Goal: Task Accomplishment & Management: Manage account settings

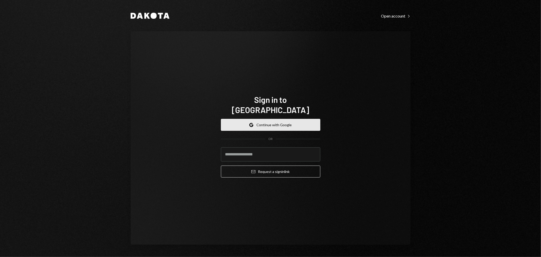
click at [274, 120] on button "Google Continue with Google" at bounding box center [270, 125] width 99 height 12
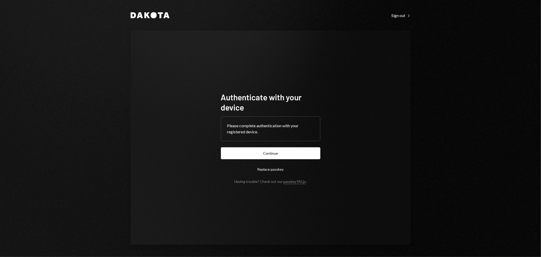
drag, startPoint x: 308, startPoint y: 22, endPoint x: 306, endPoint y: 54, distance: 32.3
click at [308, 21] on div "Dakota Sign out Right Caret Authenticate with your device Please complete authe…" at bounding box center [270, 128] width 304 height 257
click at [286, 153] on button "Continue" at bounding box center [270, 153] width 99 height 12
click at [280, 152] on button "Continue" at bounding box center [270, 153] width 99 height 12
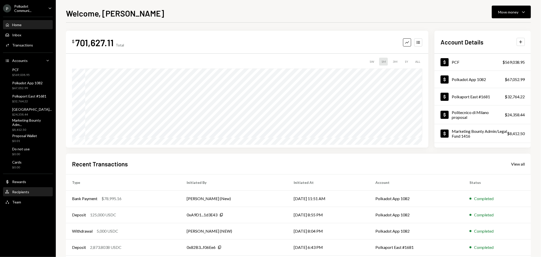
click at [25, 193] on div "Recipients" at bounding box center [20, 191] width 17 height 4
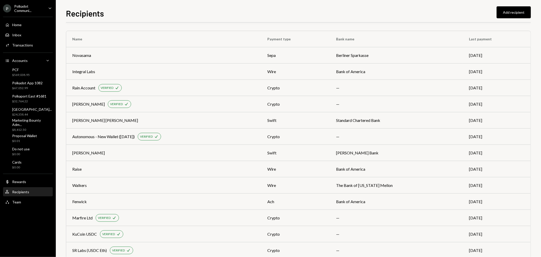
scroll to position [125, 0]
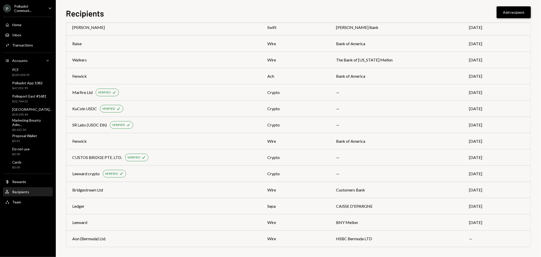
click at [509, 11] on button "Add recipient" at bounding box center [513, 12] width 34 height 12
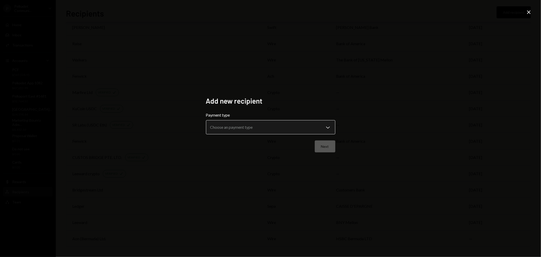
click at [268, 132] on body "P Polkadot Communi... Caret Down Home Home Inbox Inbox Activities Transactions …" at bounding box center [270, 128] width 541 height 257
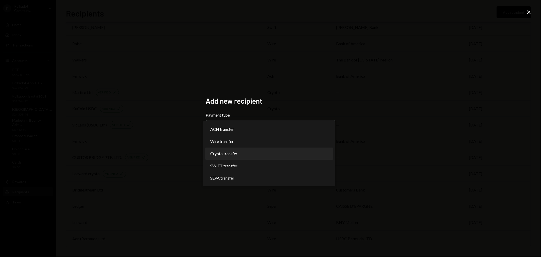
select select "******"
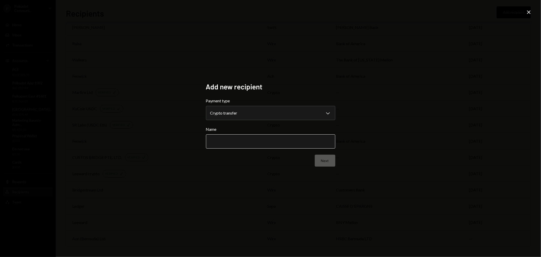
click at [251, 139] on input "Name" at bounding box center [270, 141] width 129 height 14
type input "*******"
click at [300, 192] on div "**********" at bounding box center [270, 128] width 541 height 257
click at [320, 163] on button "Next" at bounding box center [325, 160] width 21 height 12
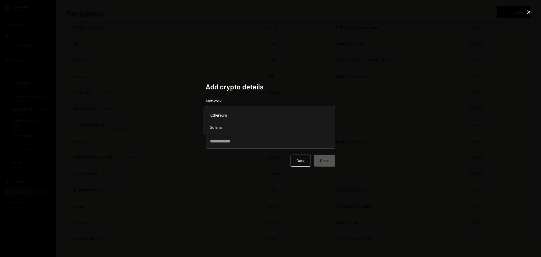
click at [293, 118] on body "P Polkadot Communi... Caret Down Home Home Inbox Inbox Activities Transactions …" at bounding box center [270, 128] width 541 height 257
select select "**********"
click at [252, 142] on input "Address" at bounding box center [270, 141] width 129 height 14
paste input "**********"
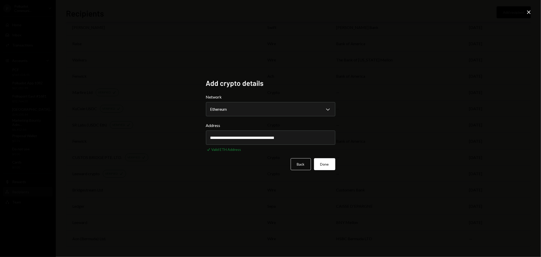
type input "**********"
click at [331, 164] on button "Done" at bounding box center [324, 164] width 21 height 12
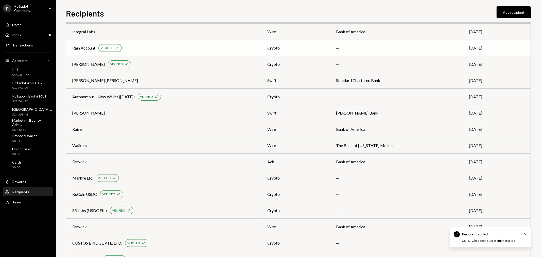
scroll to position [0, 0]
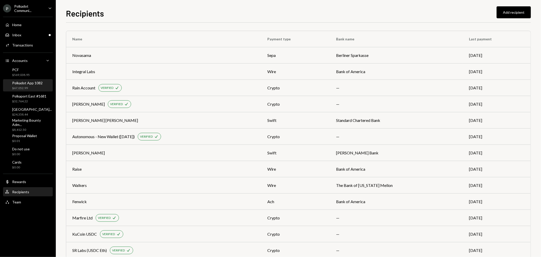
click at [27, 84] on div "Polkadot App 1082" at bounding box center [27, 83] width 30 height 4
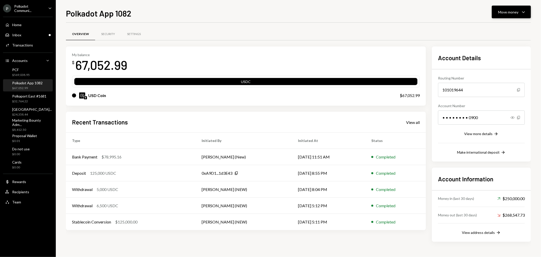
click at [516, 11] on div "Move money" at bounding box center [508, 11] width 20 height 5
click at [510, 26] on div "Send" at bounding box center [507, 27] width 37 height 5
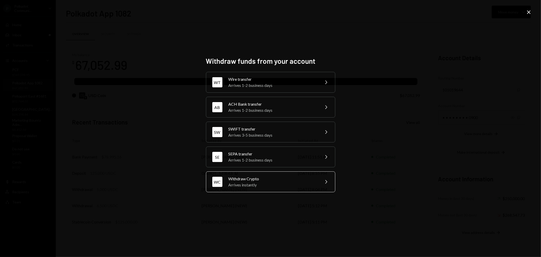
click at [261, 185] on div "Arrives instantly" at bounding box center [272, 185] width 88 height 6
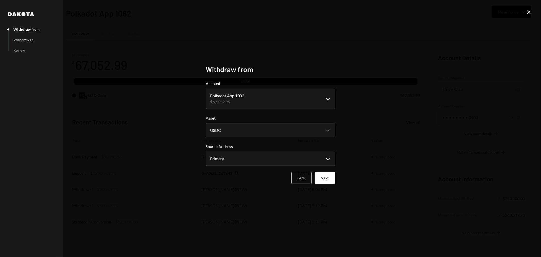
click at [244, 102] on body "P Polkadot Communi... Caret Down Home Home Inbox Inbox Activities Transactions …" at bounding box center [270, 128] width 541 height 257
click at [330, 179] on button "Next" at bounding box center [325, 178] width 21 height 12
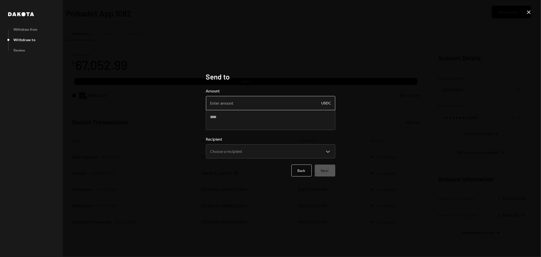
click at [232, 102] on input "Amount" at bounding box center [270, 103] width 129 height 14
type input "19.20"
click at [232, 118] on textarea at bounding box center [270, 120] width 129 height 20
type textarea "*********"
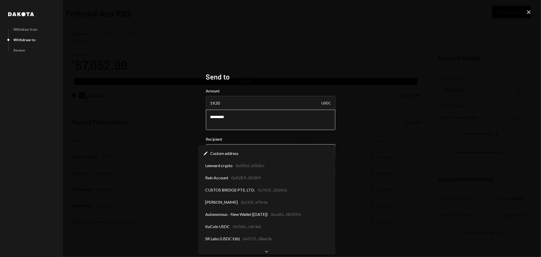
click at [294, 156] on body "P Polkadot Communi... Caret Down Home Home Inbox Inbox Activities Transactions …" at bounding box center [270, 128] width 541 height 257
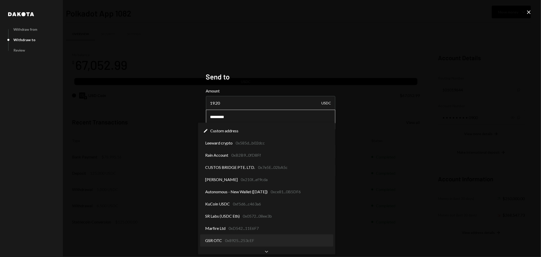
select select "**********"
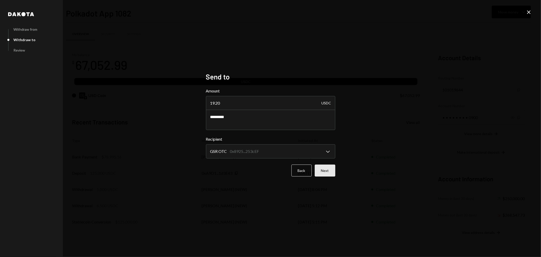
click at [329, 171] on button "Next" at bounding box center [325, 170] width 21 height 12
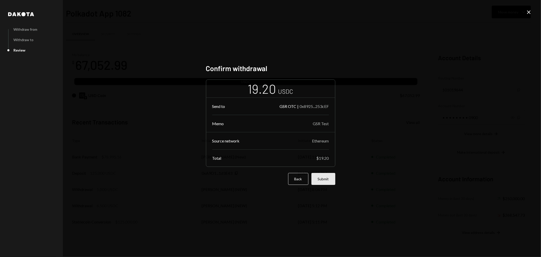
click at [327, 180] on button "Submit" at bounding box center [323, 179] width 24 height 12
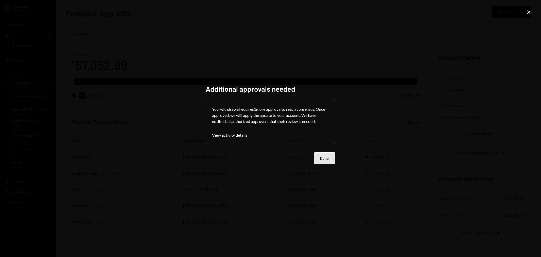
click at [328, 159] on button "Done" at bounding box center [324, 158] width 21 height 12
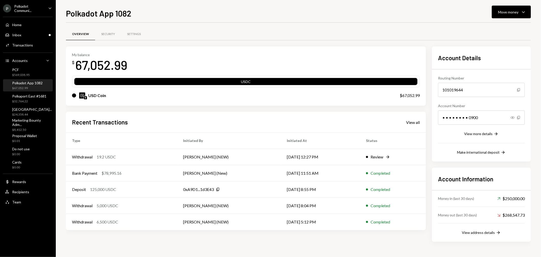
click at [29, 83] on div "Polkadot App 1082" at bounding box center [27, 83] width 30 height 4
click at [27, 43] on div "Transactions" at bounding box center [22, 45] width 21 height 4
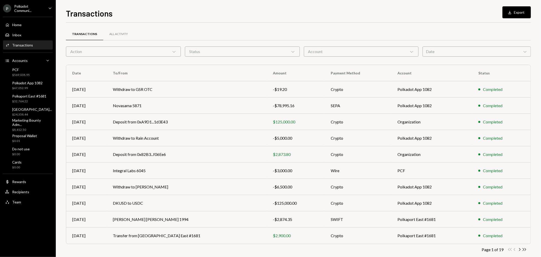
click at [32, 7] on div "Polkadot Communi..." at bounding box center [29, 8] width 30 height 9
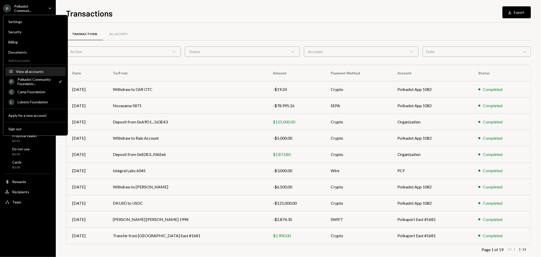
click at [28, 71] on div "View all accounts" at bounding box center [39, 71] width 47 height 4
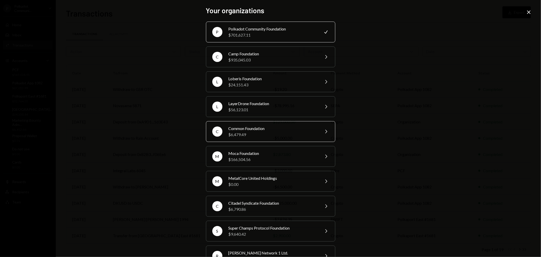
click at [270, 132] on div "$6,479.49" at bounding box center [272, 134] width 88 height 6
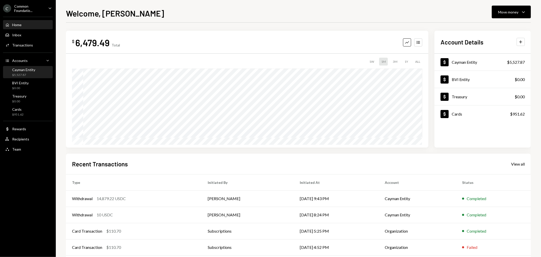
click at [30, 70] on div "Cayman Entity" at bounding box center [23, 69] width 23 height 4
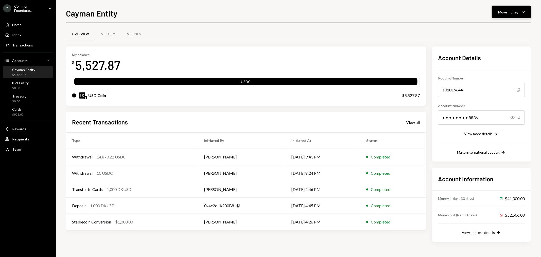
click at [523, 9] on button "Move money Caret Down" at bounding box center [511, 12] width 39 height 13
click at [498, 52] on div "Deposit" at bounding box center [507, 49] width 37 height 5
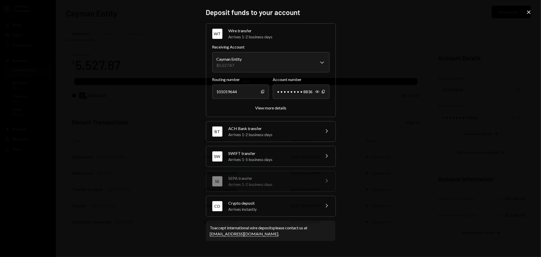
click at [297, 207] on div "Arrives instantly" at bounding box center [272, 209] width 89 height 6
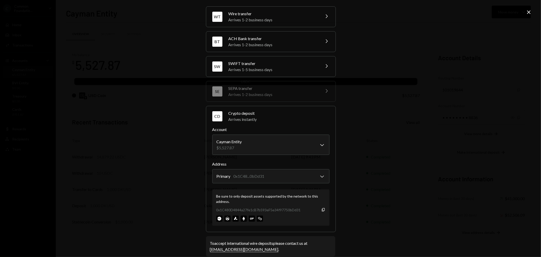
scroll to position [23, 0]
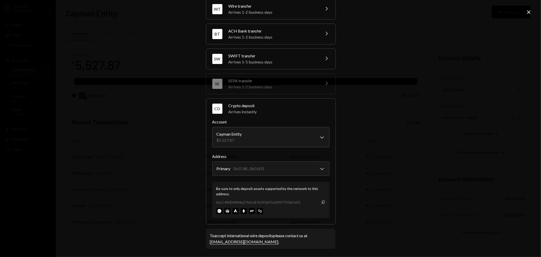
click at [321, 203] on icon "Copy" at bounding box center [323, 202] width 4 height 4
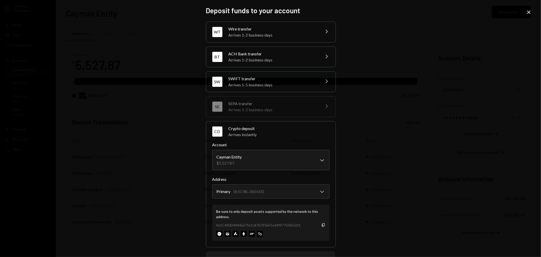
click at [530, 10] on icon "Close" at bounding box center [529, 12] width 6 height 6
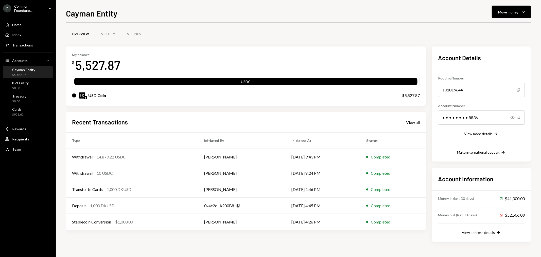
click at [25, 7] on div "Common Foundatio..." at bounding box center [29, 8] width 30 height 9
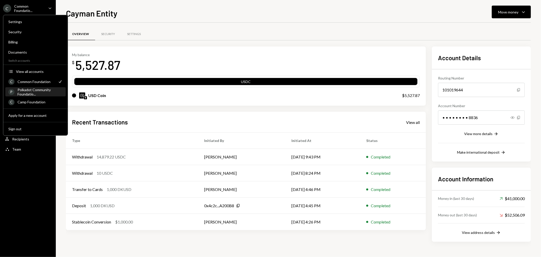
click at [27, 90] on div "Polkadot Community Foundatio..." at bounding box center [39, 91] width 45 height 9
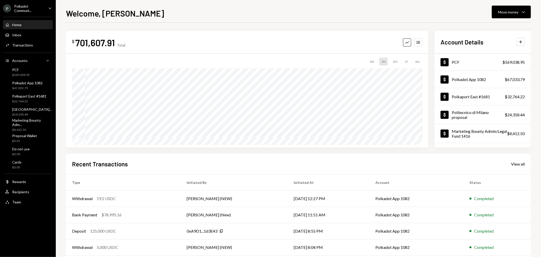
click at [60, 113] on div "Welcome, [PERSON_NAME] Move money Caret Down $ 701,607.91 Total Graph Accounts …" at bounding box center [298, 128] width 485 height 257
click at [102, 195] on div "19.2 USDC" at bounding box center [99, 198] width 19 height 6
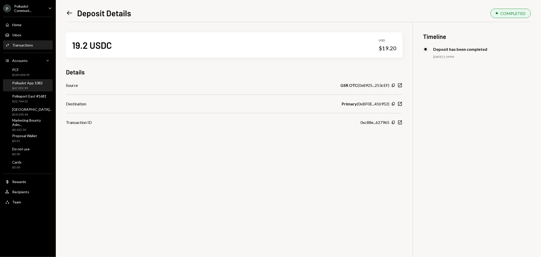
click at [29, 82] on div "Polkadot App 1082" at bounding box center [27, 83] width 30 height 4
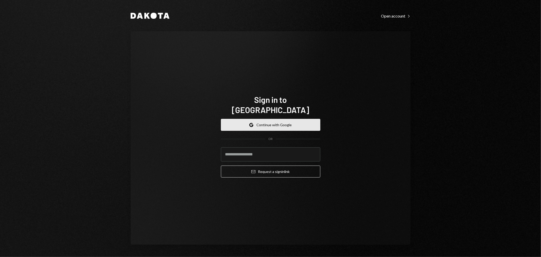
click at [270, 119] on button "Google Continue with Google" at bounding box center [270, 125] width 99 height 12
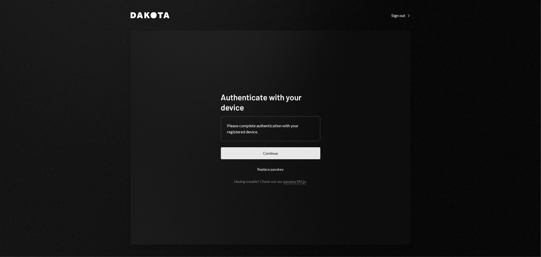
click at [287, 154] on button "Continue" at bounding box center [270, 153] width 99 height 12
click at [271, 152] on button "Continue" at bounding box center [270, 153] width 99 height 12
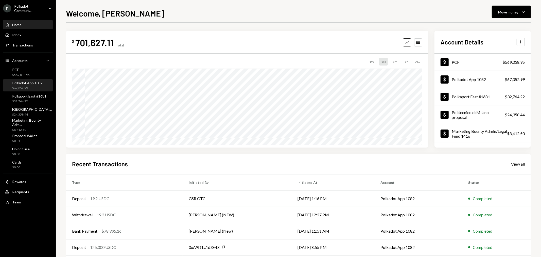
click at [30, 85] on div "Polkadot App 1082 $67,052.99" at bounding box center [27, 86] width 30 height 10
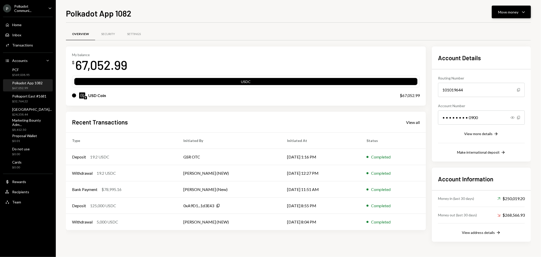
click at [527, 12] on button "Move money Caret Down" at bounding box center [511, 12] width 39 height 13
click at [500, 50] on div "Deposit" at bounding box center [507, 49] width 37 height 5
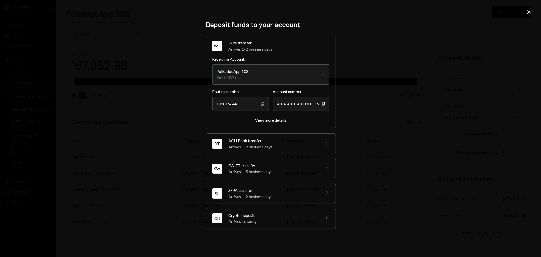
click at [301, 216] on div "Crypto deposit" at bounding box center [272, 215] width 89 height 6
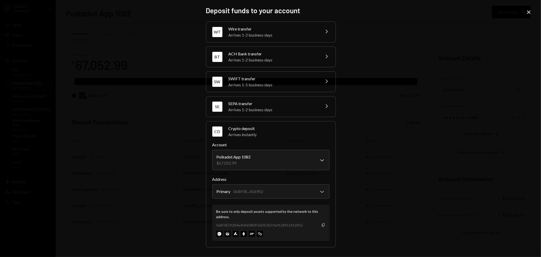
click at [323, 226] on icon "Copy" at bounding box center [323, 225] width 4 height 4
click at [528, 11] on icon at bounding box center [529, 12] width 4 height 4
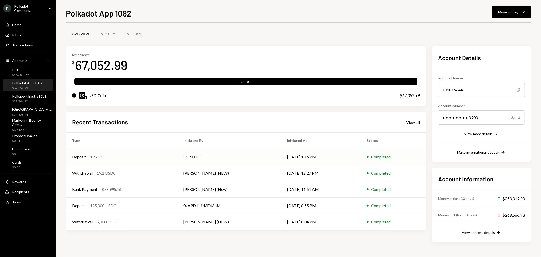
click at [87, 154] on div "Deposit 19.2 USDC" at bounding box center [121, 157] width 99 height 6
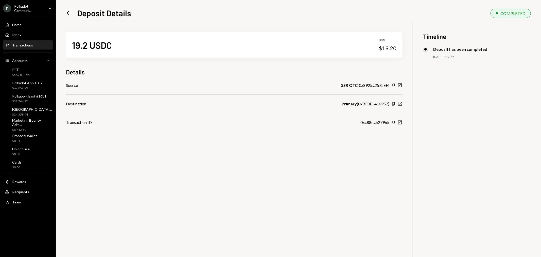
click at [399, 103] on icon "New Window" at bounding box center [399, 103] width 5 height 5
click at [69, 13] on icon "Left Arrow" at bounding box center [69, 12] width 7 height 7
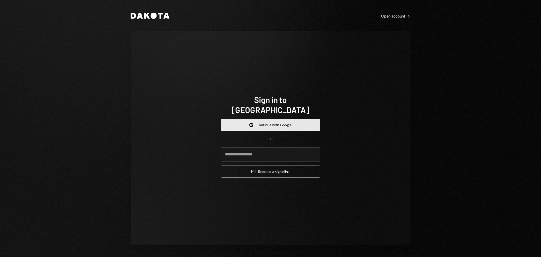
click at [277, 119] on button "Google Continue with Google" at bounding box center [270, 125] width 99 height 12
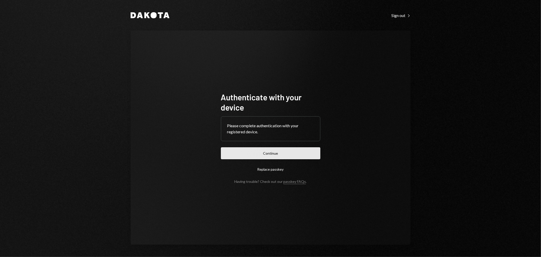
click at [292, 154] on button "Continue" at bounding box center [270, 153] width 99 height 12
click at [269, 155] on button "Continue" at bounding box center [270, 153] width 99 height 12
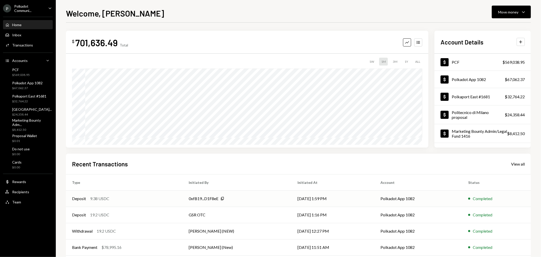
click at [100, 195] on td "Deposit 9.38 USDC" at bounding box center [124, 198] width 117 height 16
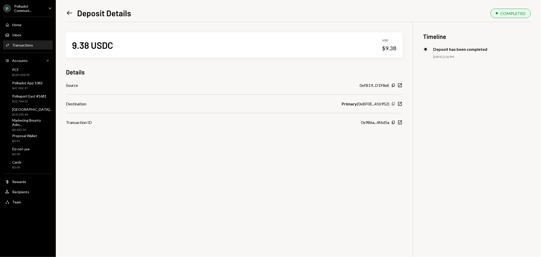
click at [394, 103] on icon "button" at bounding box center [393, 103] width 3 height 3
click at [24, 83] on div "Polkadot App 1082" at bounding box center [27, 83] width 30 height 4
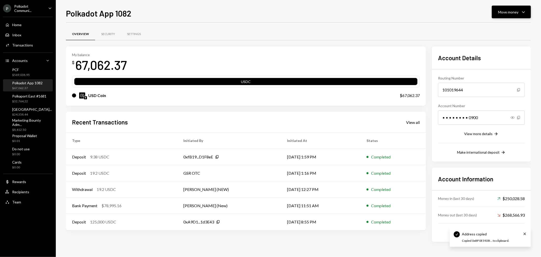
click at [513, 12] on div "Move money" at bounding box center [508, 11] width 20 height 5
click at [501, 38] on div "Transfer" at bounding box center [507, 38] width 37 height 5
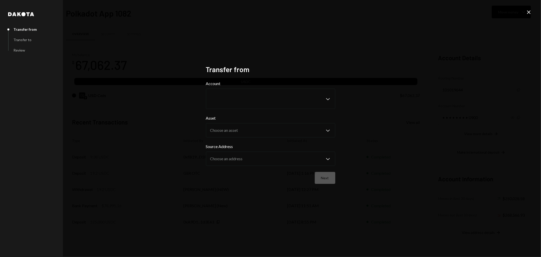
click at [530, 11] on icon "Close" at bounding box center [529, 12] width 6 height 6
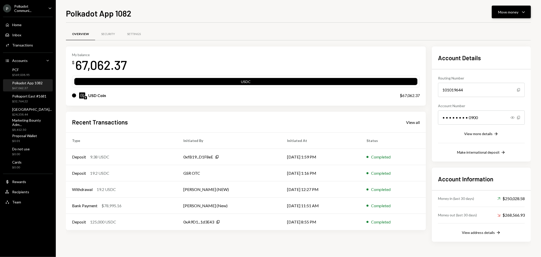
click at [518, 14] on div "Move money" at bounding box center [508, 11] width 20 height 5
click at [499, 50] on div "Deposit" at bounding box center [507, 49] width 37 height 5
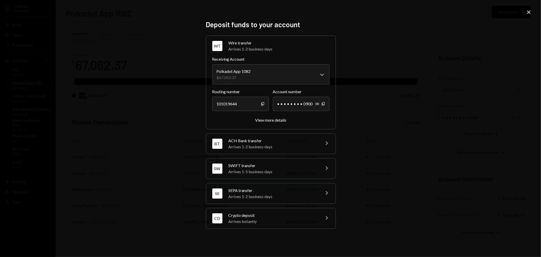
click at [280, 216] on div "Crypto deposit" at bounding box center [272, 215] width 89 height 6
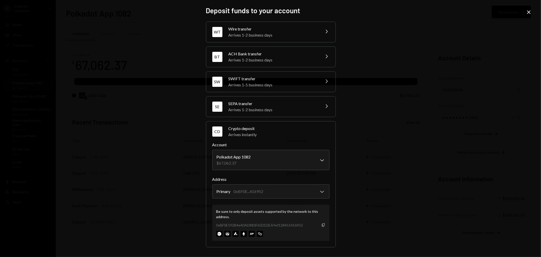
click at [323, 225] on icon "button" at bounding box center [323, 224] width 3 height 3
click at [531, 11] on icon "Close" at bounding box center [529, 12] width 6 height 6
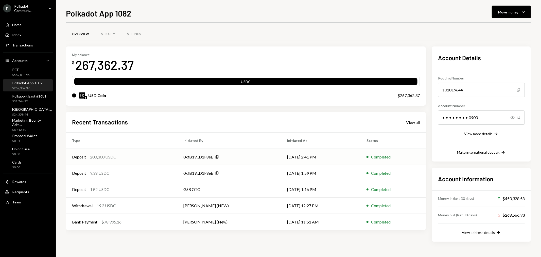
click at [255, 157] on div "0xfB19...D1F8eE Copy" at bounding box center [229, 157] width 92 height 6
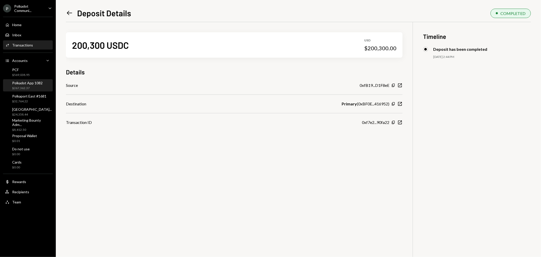
click at [33, 86] on div "$267,362.37" at bounding box center [27, 88] width 30 height 4
